Goal: Find specific page/section: Find specific page/section

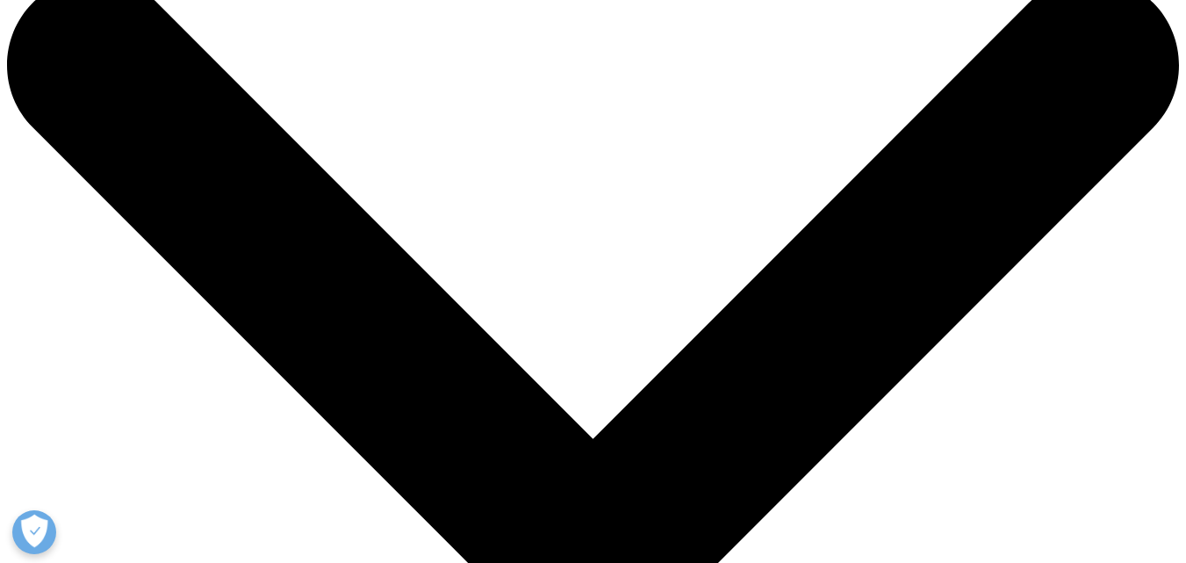
scroll to position [88, 0]
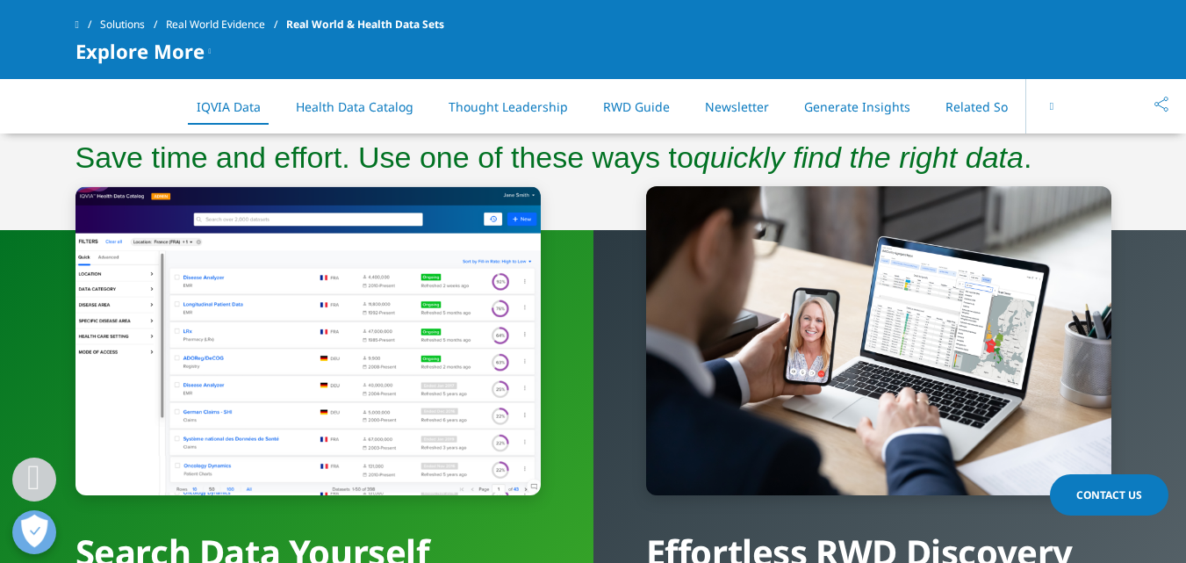
scroll to position [1404, 0]
